Goal: Information Seeking & Learning: Learn about a topic

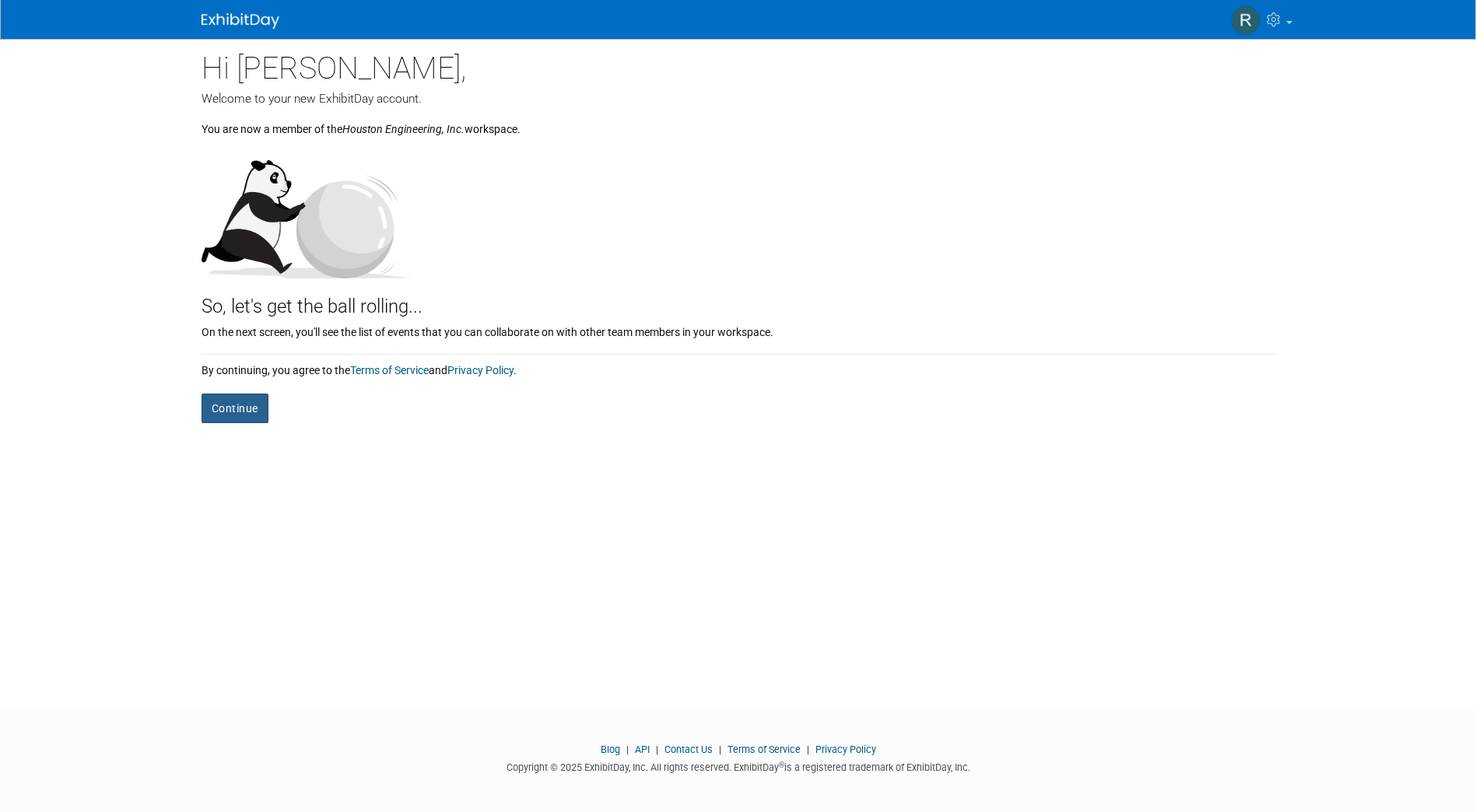
click at [230, 413] on button "Continue" at bounding box center [235, 408] width 67 height 29
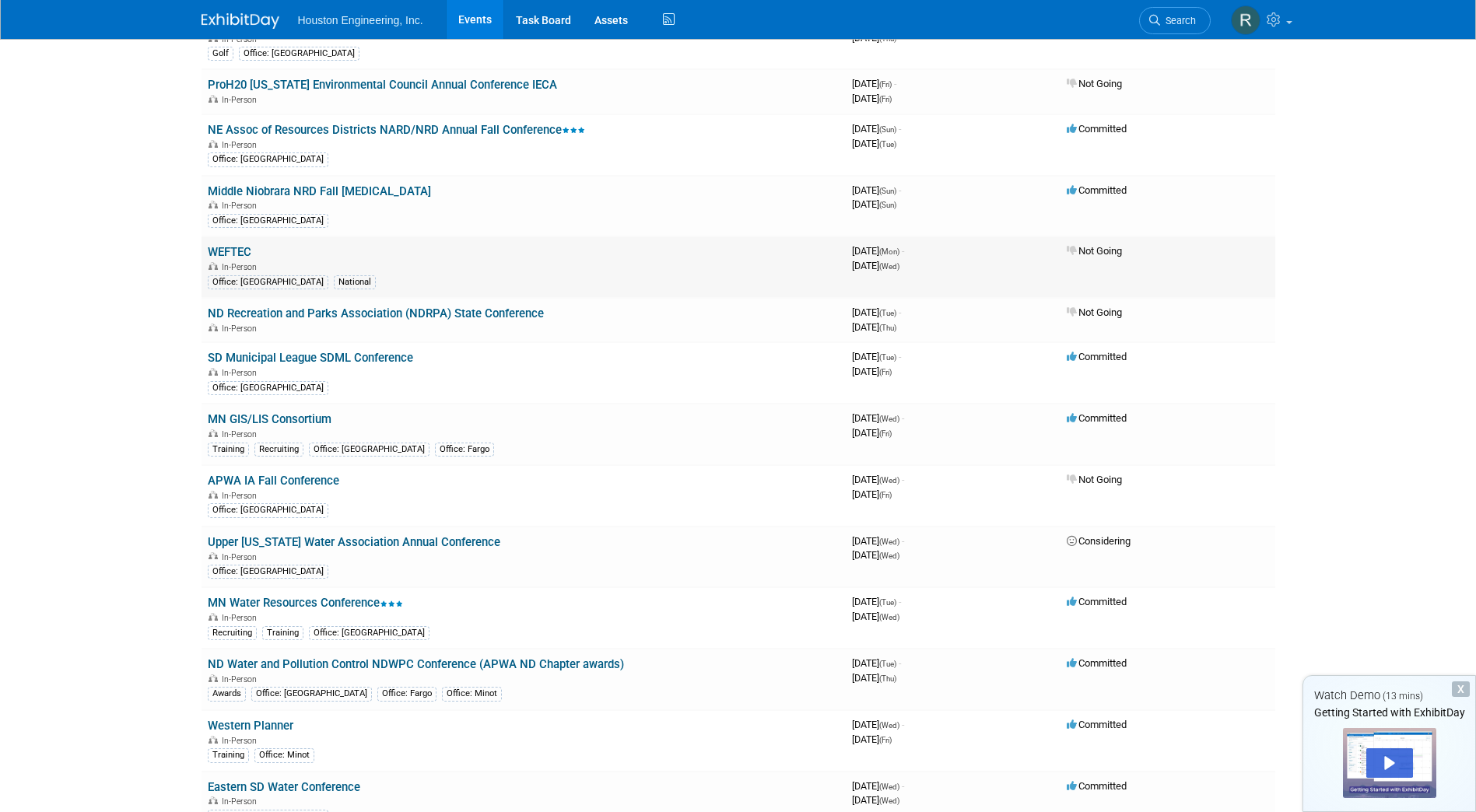
scroll to position [1400, 0]
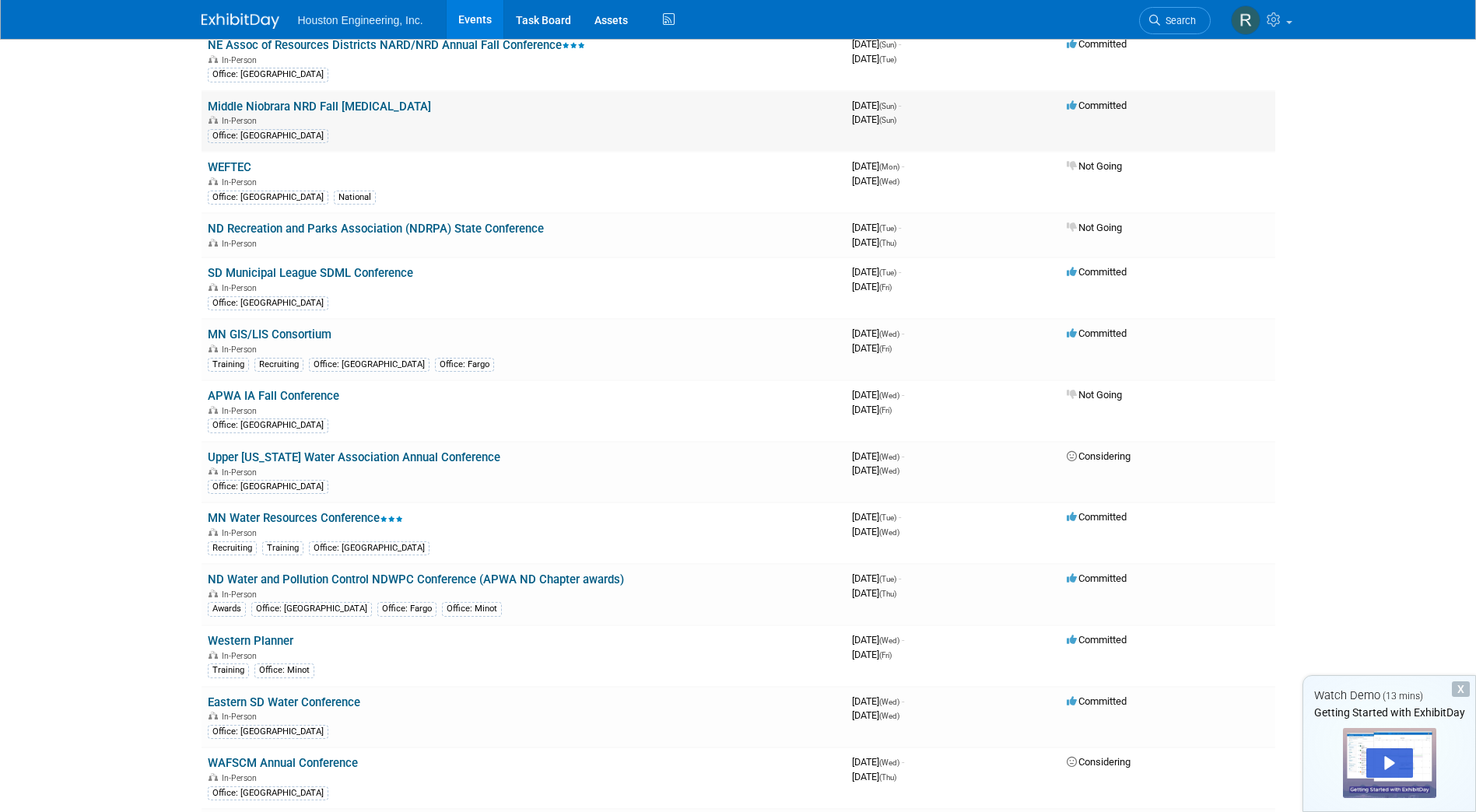
click at [362, 108] on link "Middle Niobrara NRD Fall [MEDICAL_DATA]" at bounding box center [319, 106] width 223 height 14
click at [252, 635] on link "Western Planner" at bounding box center [250, 641] width 86 height 14
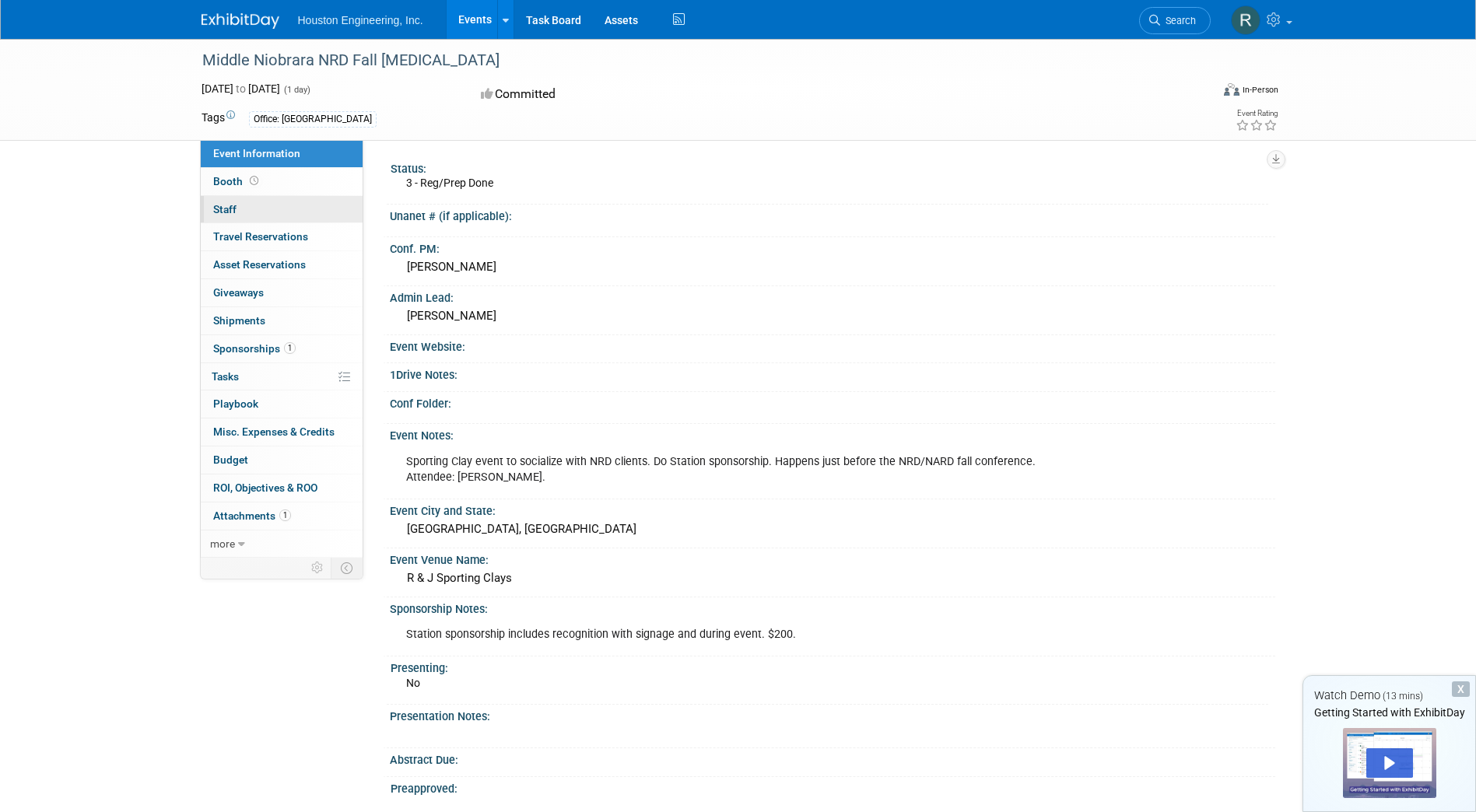
click at [227, 214] on span "Staff 0" at bounding box center [225, 209] width 23 height 13
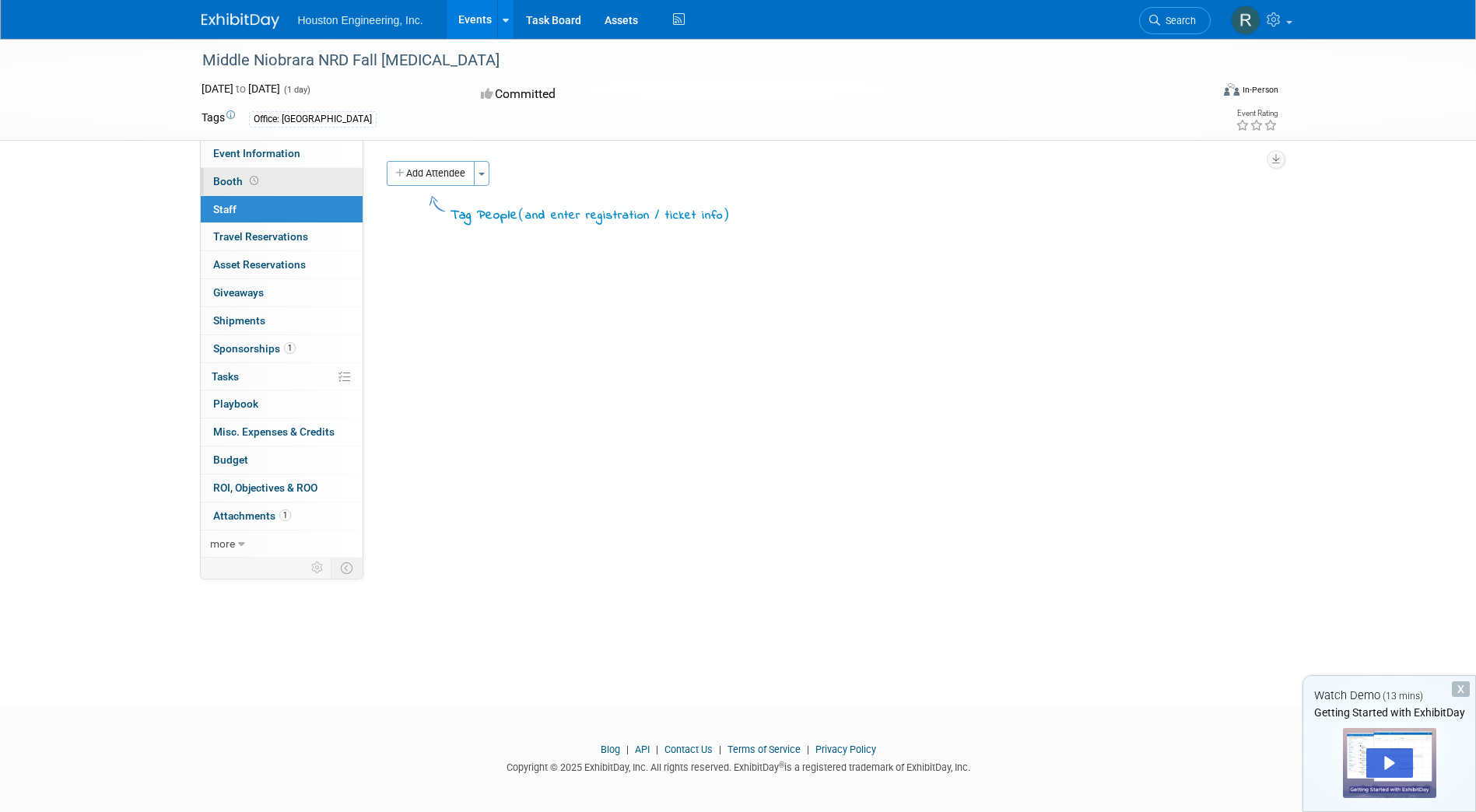
click at [236, 175] on span "Booth" at bounding box center [238, 181] width 48 height 13
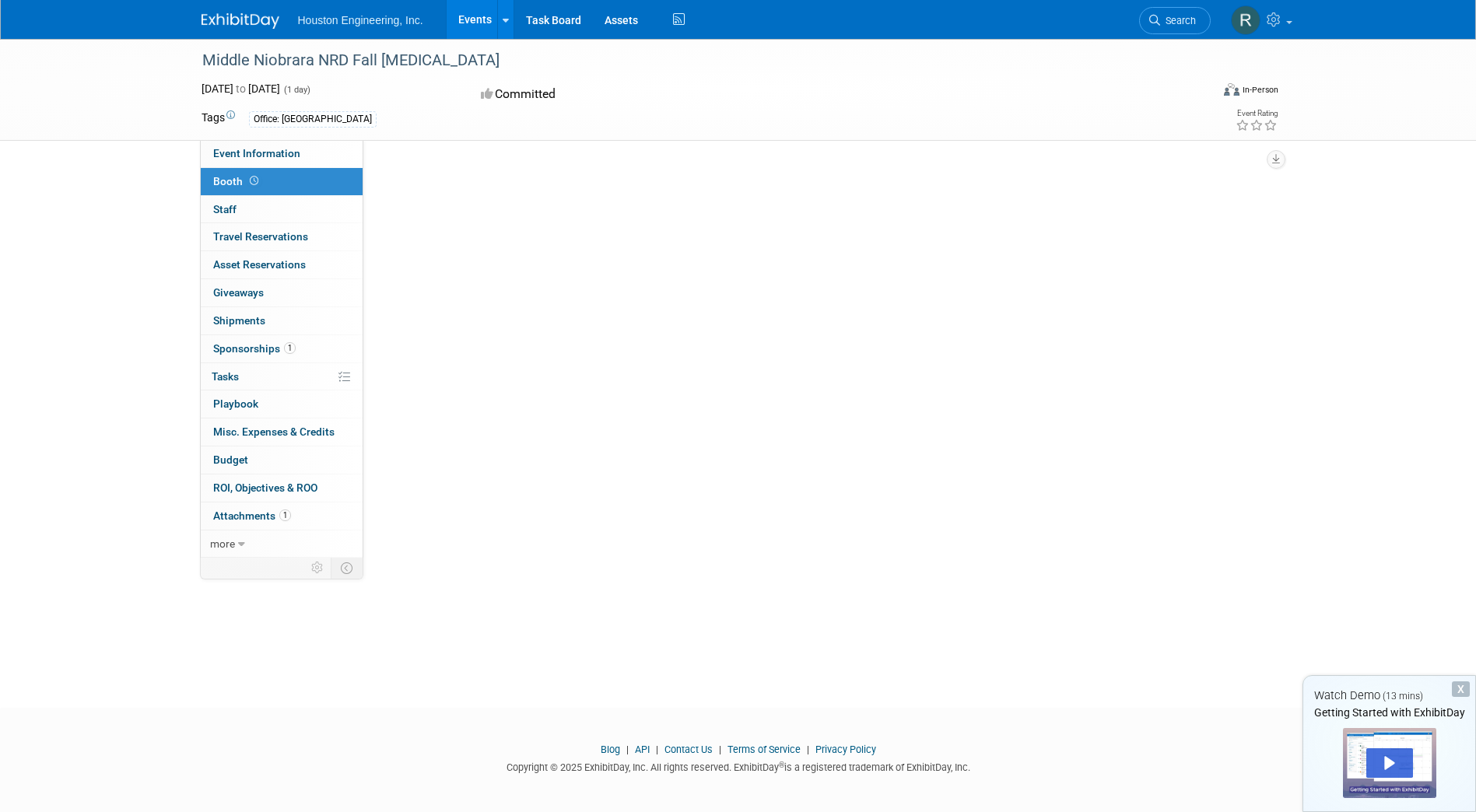
select select "No"
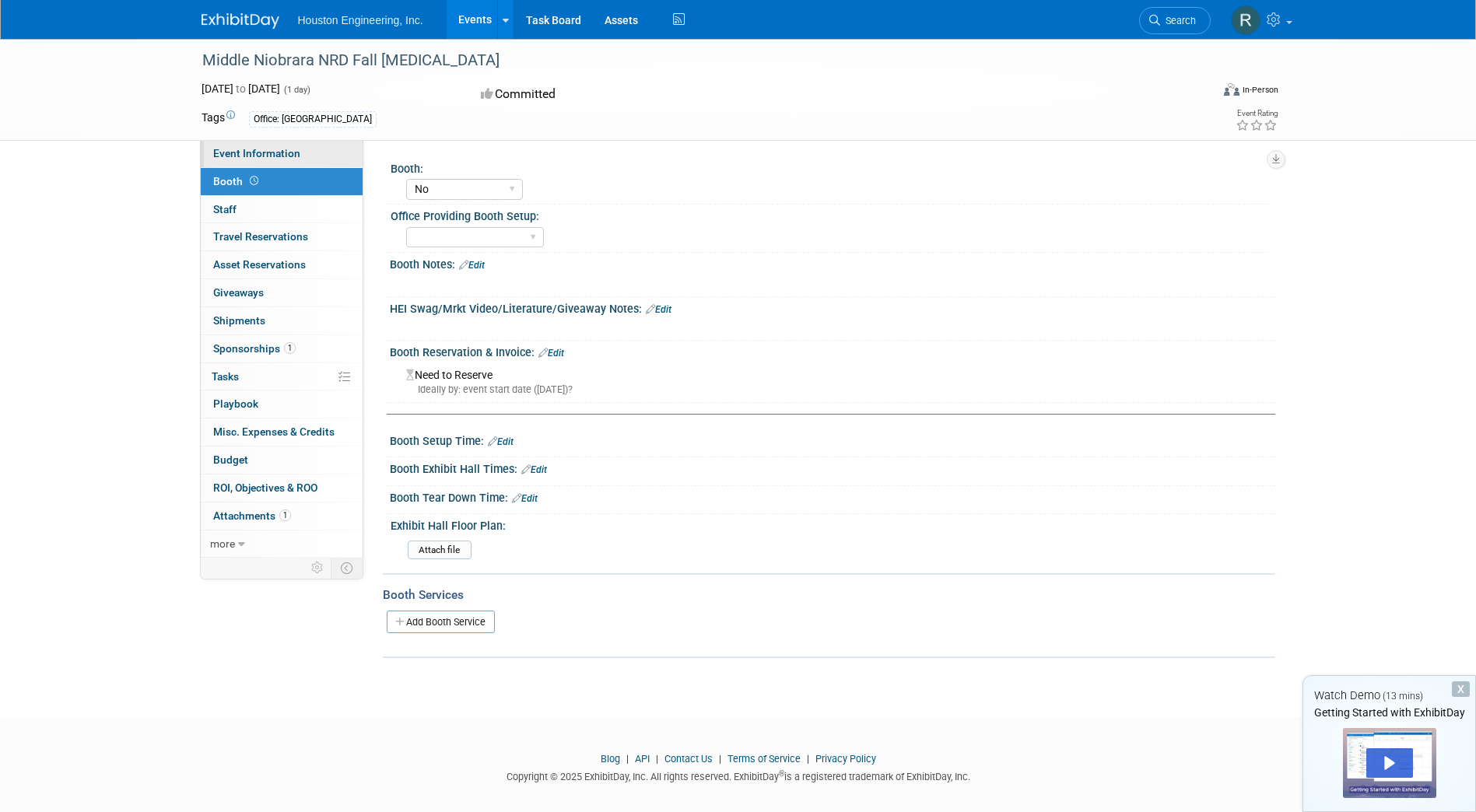
click at [234, 153] on span "Event Information" at bounding box center [257, 153] width 87 height 13
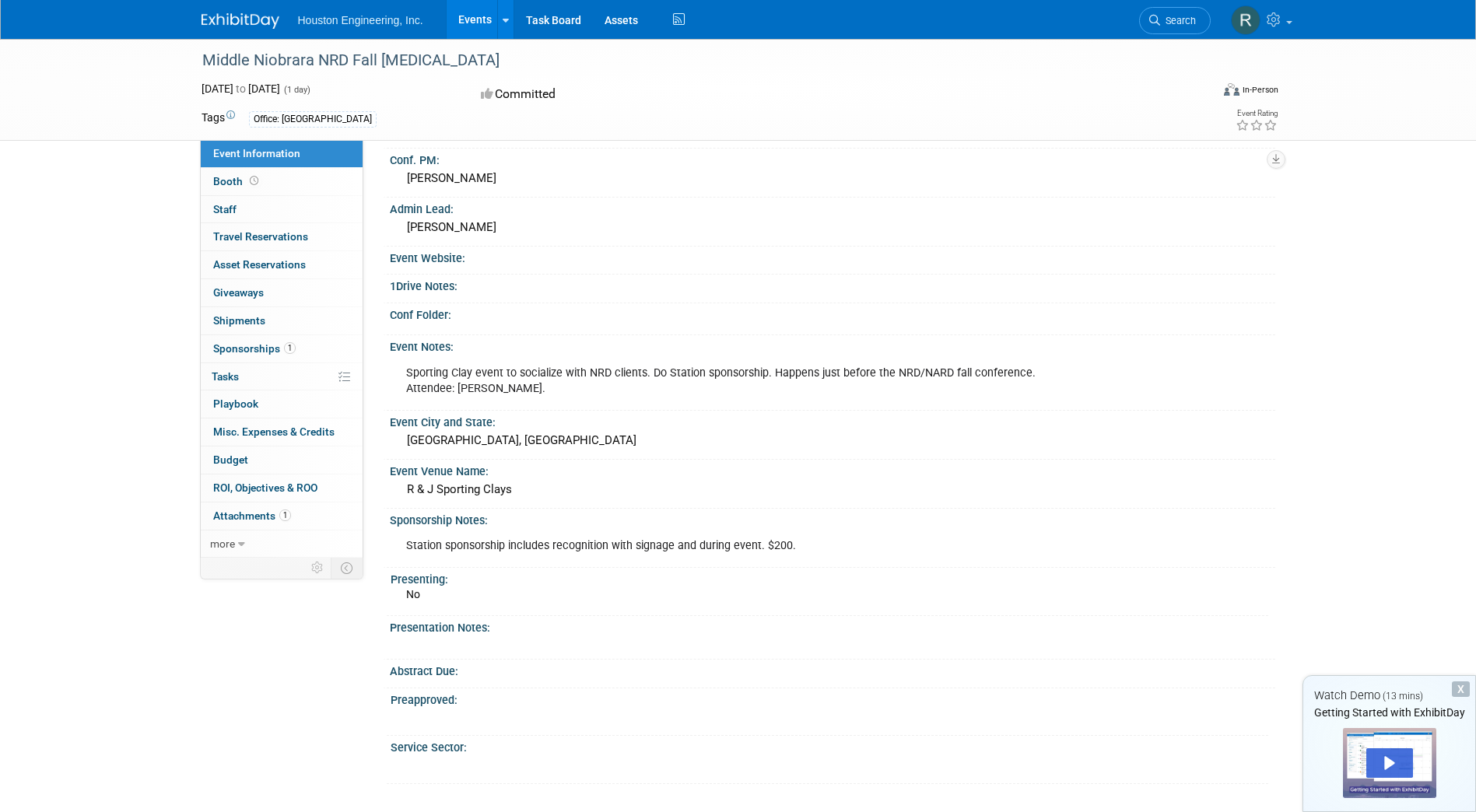
scroll to position [229, 0]
